Goal: Task Accomplishment & Management: Use online tool/utility

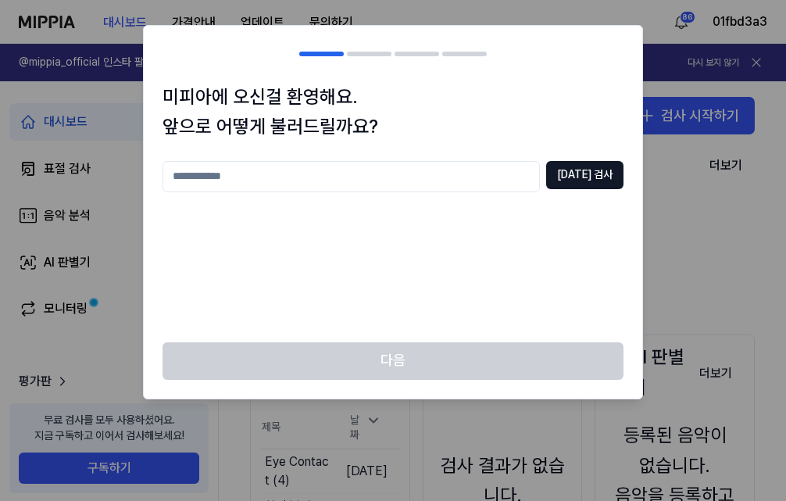
click at [505, 73] on h2 at bounding box center [393, 54] width 499 height 56
click at [501, 100] on h1 "미피아에 오신걸 환영해요. 앞으로 어떻게 불러드릴까요?" at bounding box center [393, 112] width 461 height 60
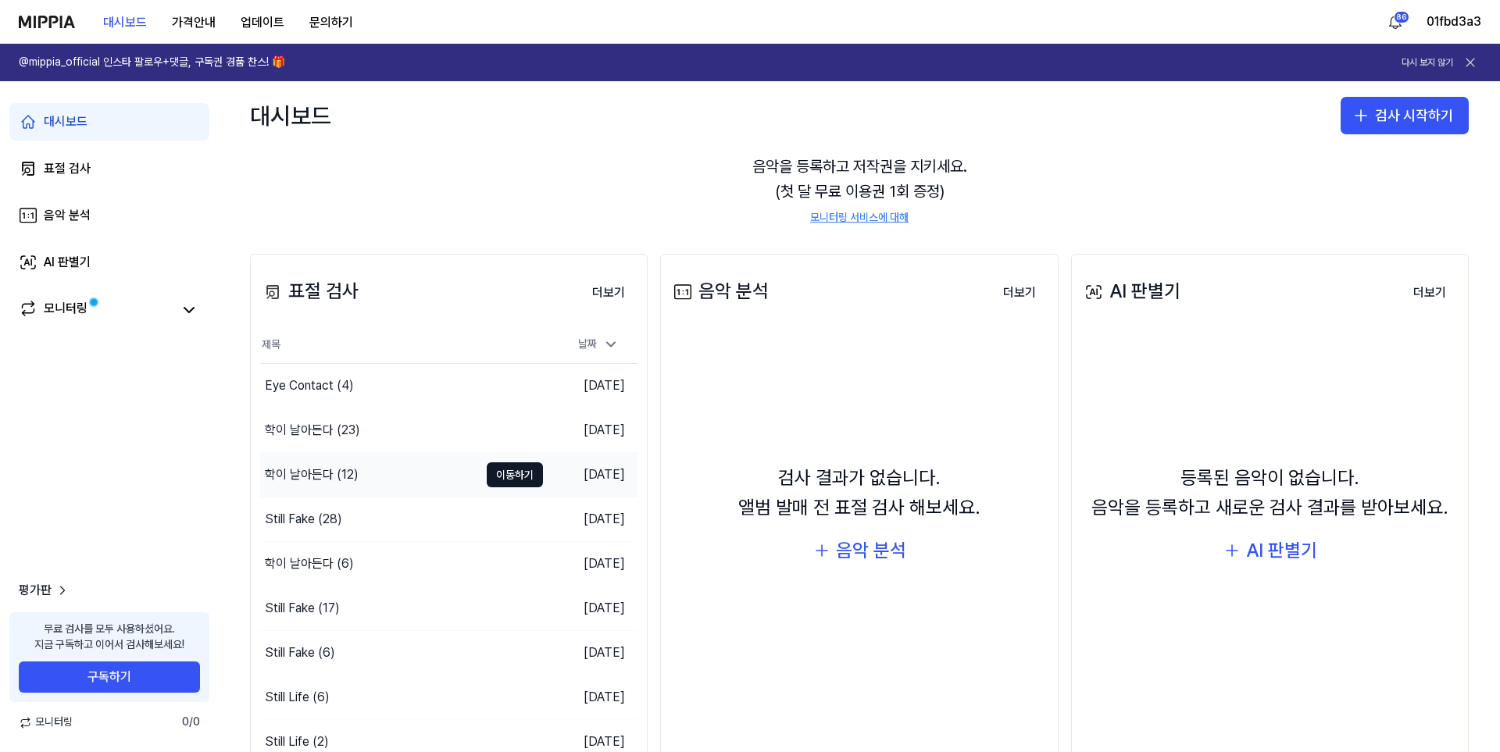
scroll to position [144, 0]
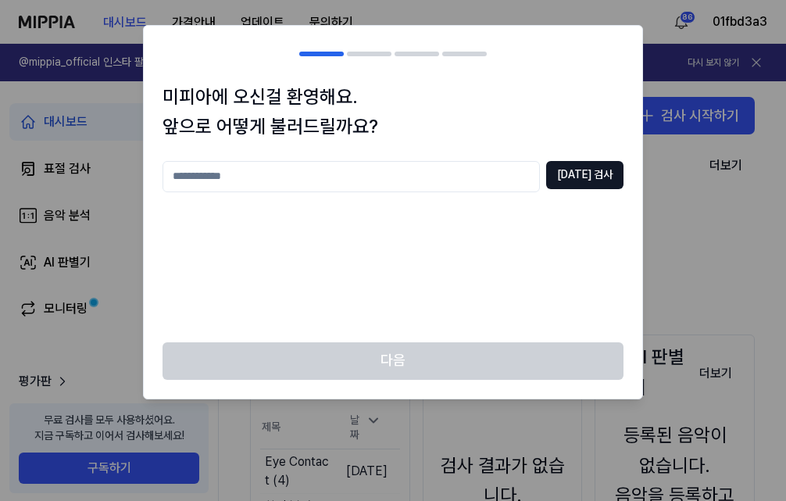
click at [567, 113] on h1 "미피아에 오신걸 환영해요. 앞으로 어떻게 불러드릴까요?" at bounding box center [393, 112] width 461 height 60
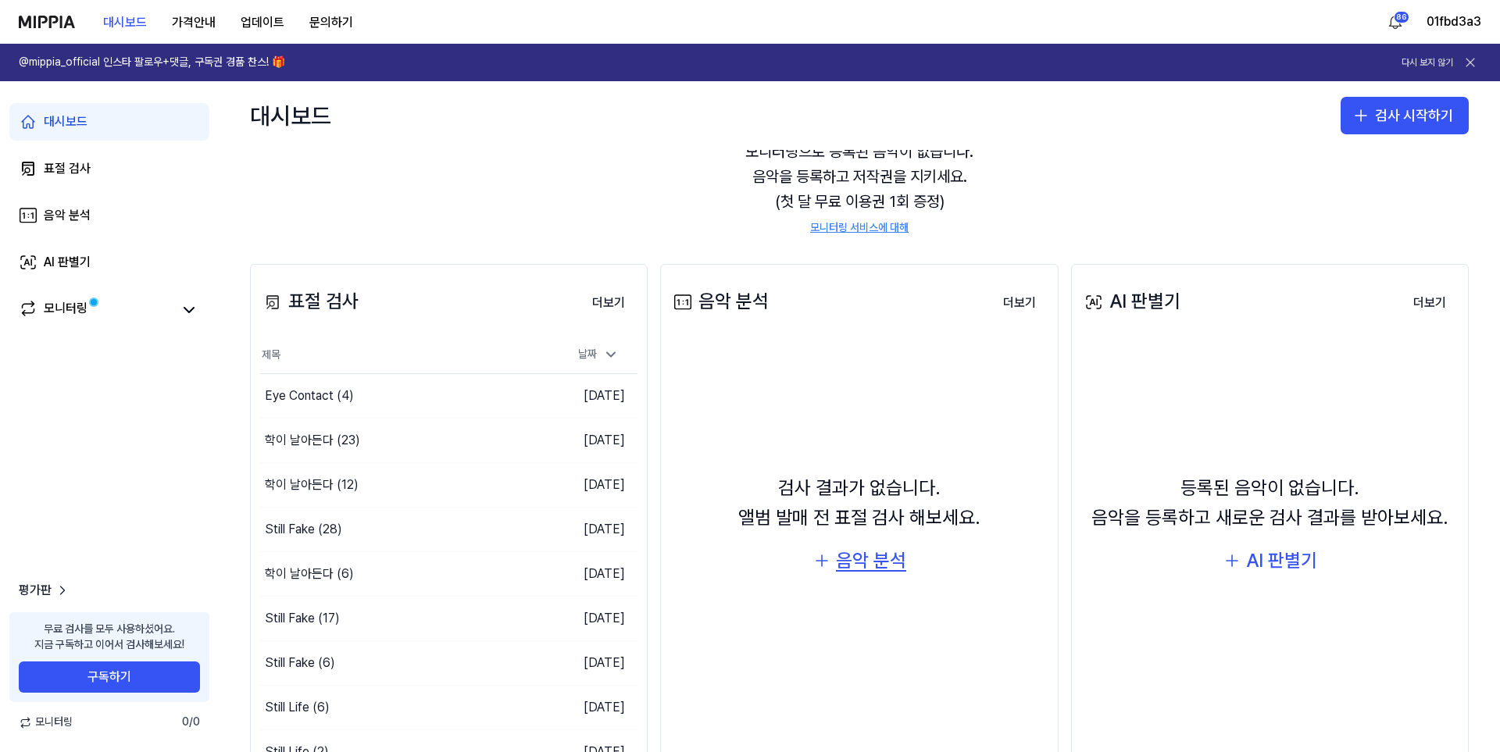
scroll to position [144, 0]
